Goal: Task Accomplishment & Management: Manage account settings

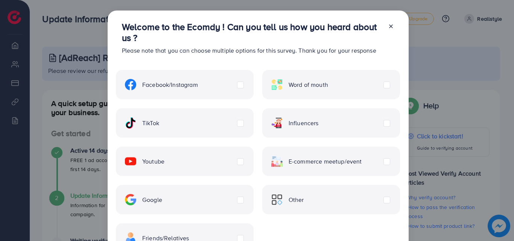
click at [385, 27] on div at bounding box center [388, 41] width 12 height 40
click at [388, 26] on icon at bounding box center [391, 26] width 6 height 6
